Goal: Find contact information: Find contact information

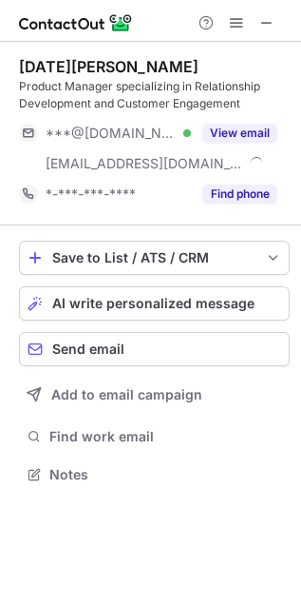
scroll to position [461, 301]
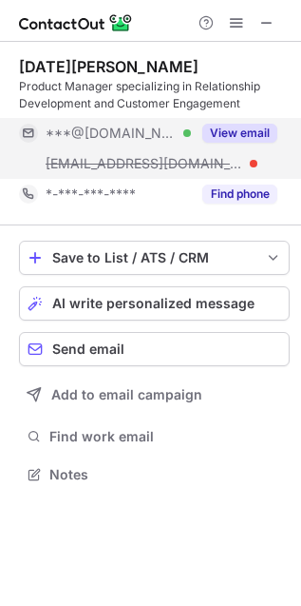
click at [255, 128] on button "View email" at bounding box center [239, 133] width 75 height 19
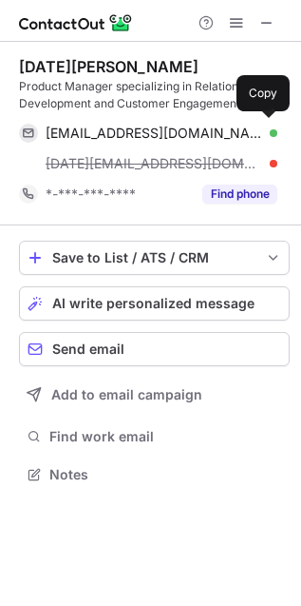
click at [255, 128] on div "[EMAIL_ADDRESS][DOMAIN_NAME] Verified" at bounding box center [162, 133] width 232 height 17
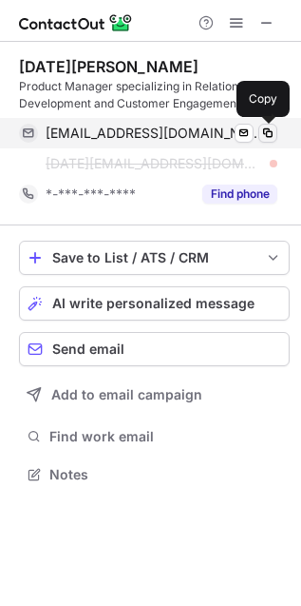
click at [265, 130] on span at bounding box center [267, 132] width 15 height 15
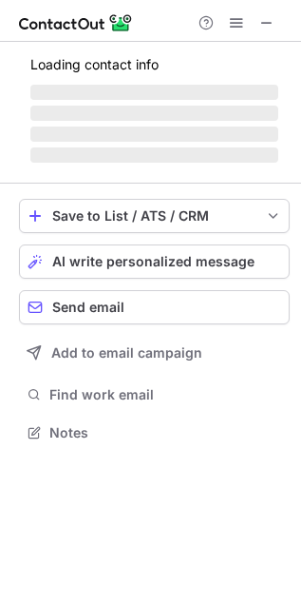
scroll to position [9, 9]
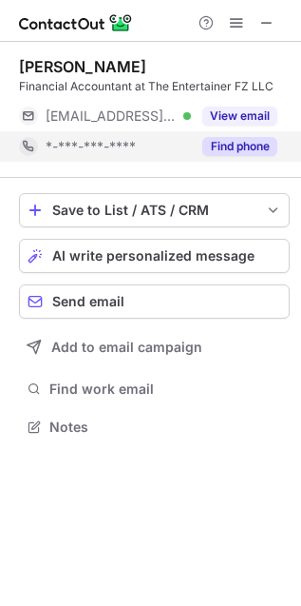
click at [227, 151] on button "Find phone" at bounding box center [239, 146] width 75 height 19
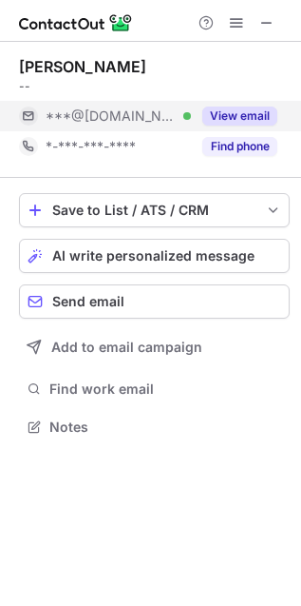
click at [248, 112] on button "View email" at bounding box center [239, 115] width 75 height 19
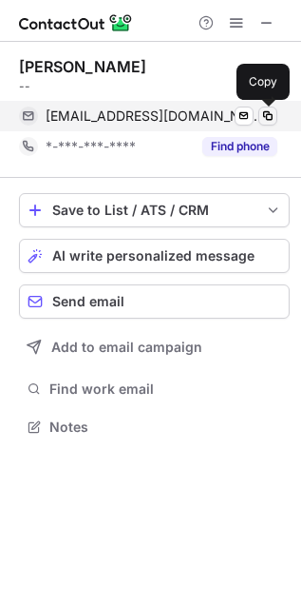
click at [274, 109] on span at bounding box center [267, 115] width 15 height 15
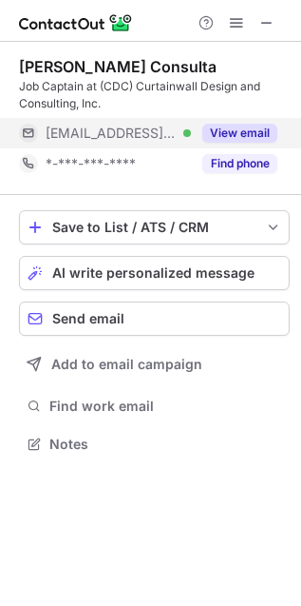
scroll to position [420, 301]
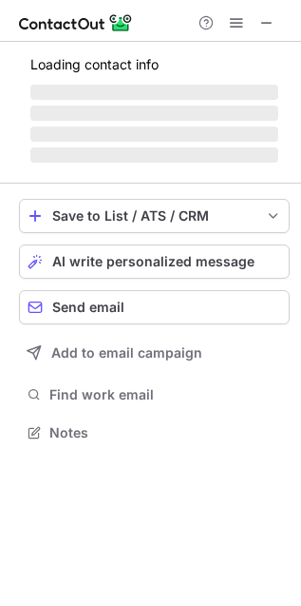
click at [228, 132] on span "‌" at bounding box center [154, 133] width 248 height 15
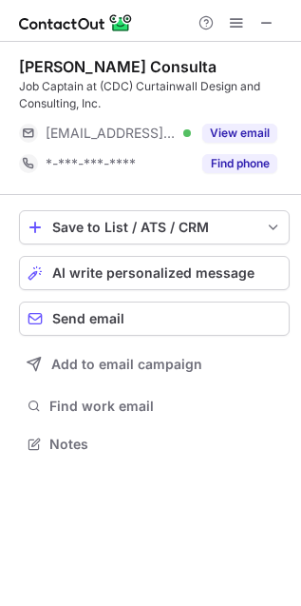
scroll to position [431, 301]
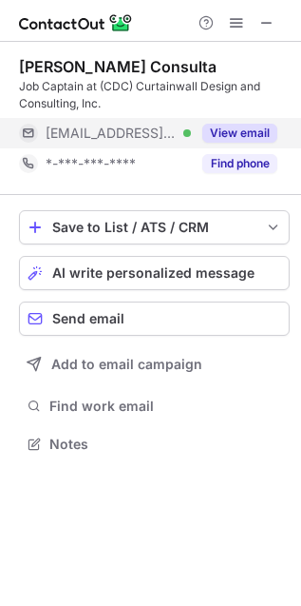
click at [243, 145] on div "View email" at bounding box center [234, 133] width 87 height 30
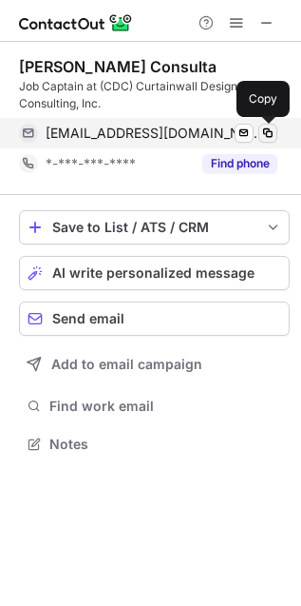
click at [267, 136] on span at bounding box center [267, 132] width 15 height 15
